Goal: Find specific page/section: Find specific page/section

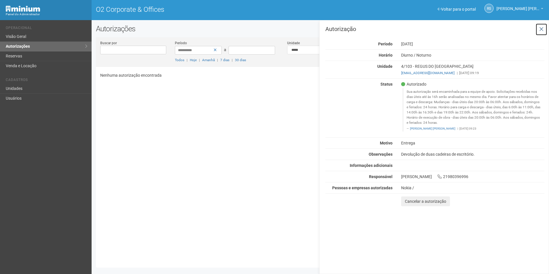
click at [545, 29] on button at bounding box center [542, 29] width 12 height 12
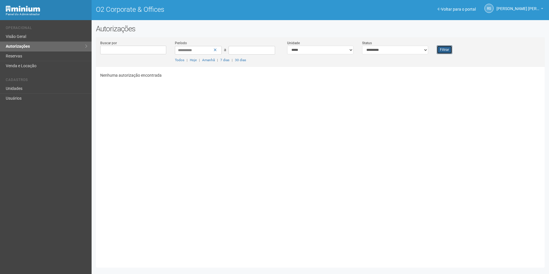
click at [446, 51] on button "Filtrar" at bounding box center [445, 49] width 16 height 9
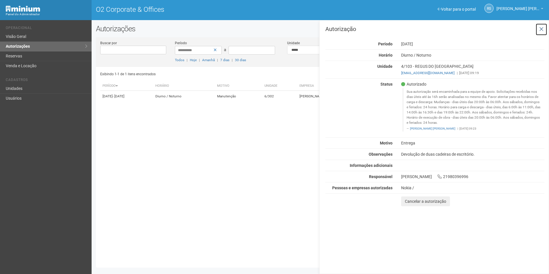
click at [544, 30] on icon at bounding box center [542, 29] width 4 height 6
